Goal: Communication & Community: Answer question/provide support

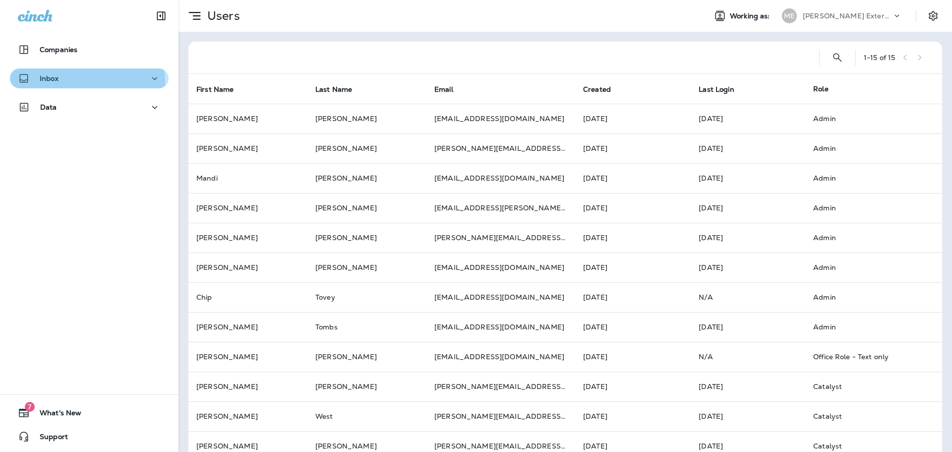
click at [85, 82] on div "Inbox" at bounding box center [89, 78] width 143 height 12
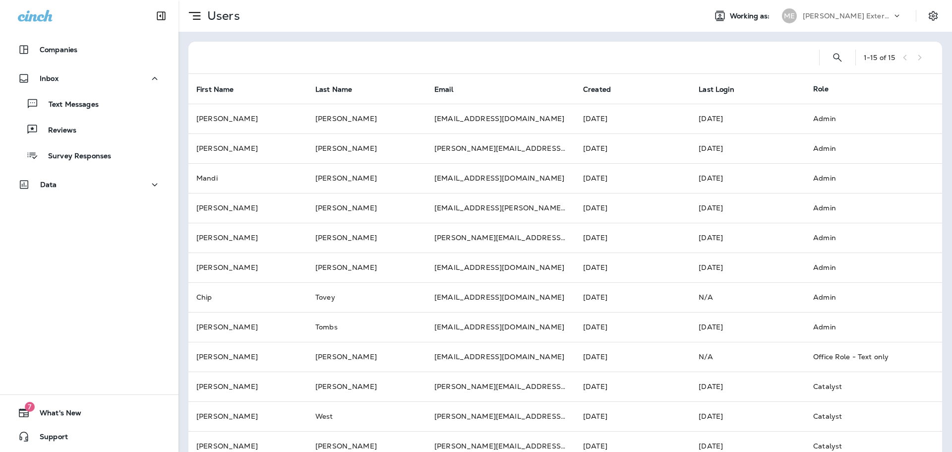
click at [109, 238] on div "Companies Inbox Text Messages Reviews Survey Responses Data 7 What's New Support" at bounding box center [89, 226] width 178 height 452
drag, startPoint x: 70, startPoint y: 102, endPoint x: 84, endPoint y: 101, distance: 13.9
click at [69, 102] on p "Text Messages" at bounding box center [69, 104] width 60 height 9
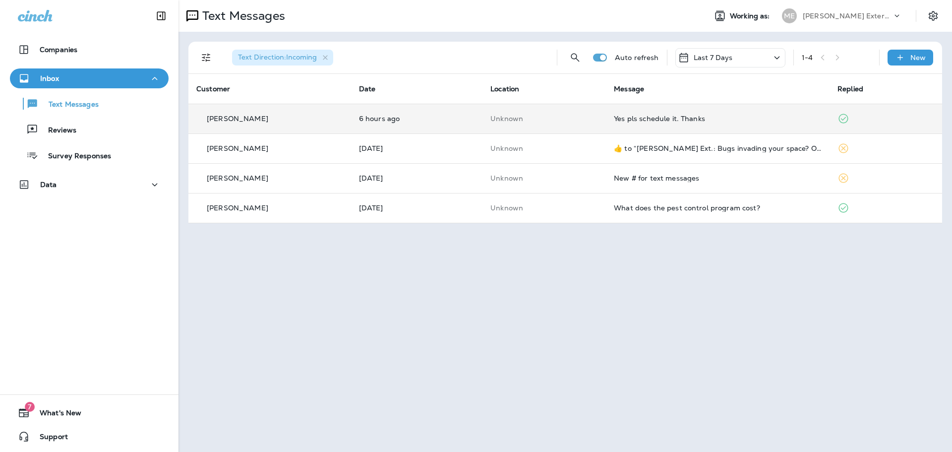
click at [693, 119] on div "Yes pls schedule it. Thanks" at bounding box center [718, 118] width 208 height 8
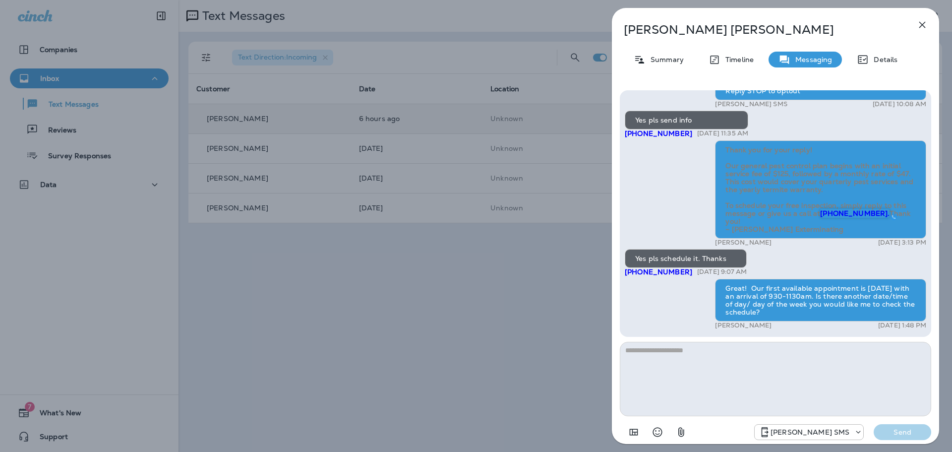
click at [739, 397] on textarea at bounding box center [775, 379] width 311 height 74
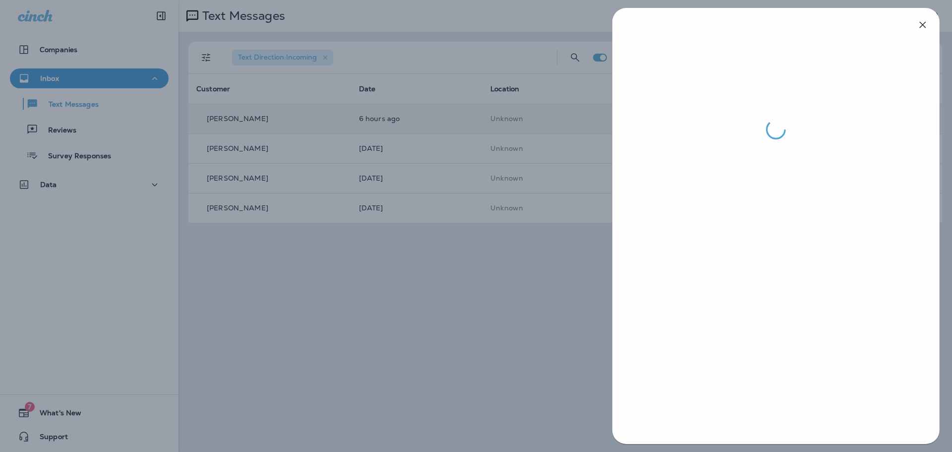
click at [317, 334] on div at bounding box center [476, 226] width 952 height 452
